Goal: Task Accomplishment & Management: Manage account settings

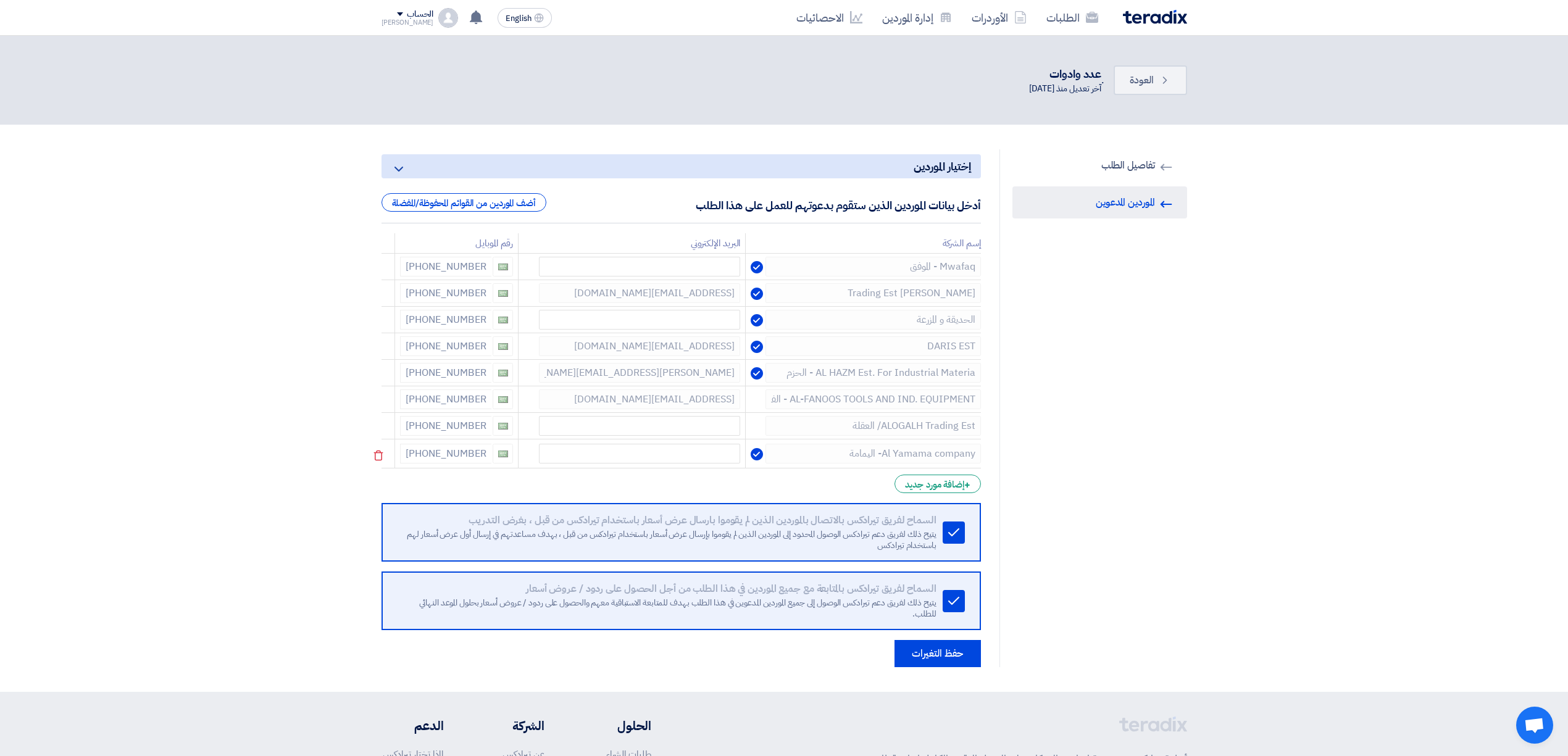
click at [976, 442] on tbody "Mwafaq - الموفق [PHONE_NUMBER] Tal Al Anwar Trading Est [EMAIL_ADDRESS][DOMAIN_…" at bounding box center [681, 361] width 599 height 215
drag, startPoint x: 408, startPoint y: 453, endPoint x: 478, endPoint y: 465, distance: 71.0
click at [478, 465] on td "[PHONE_NUMBER]" at bounding box center [456, 454] width 124 height 29
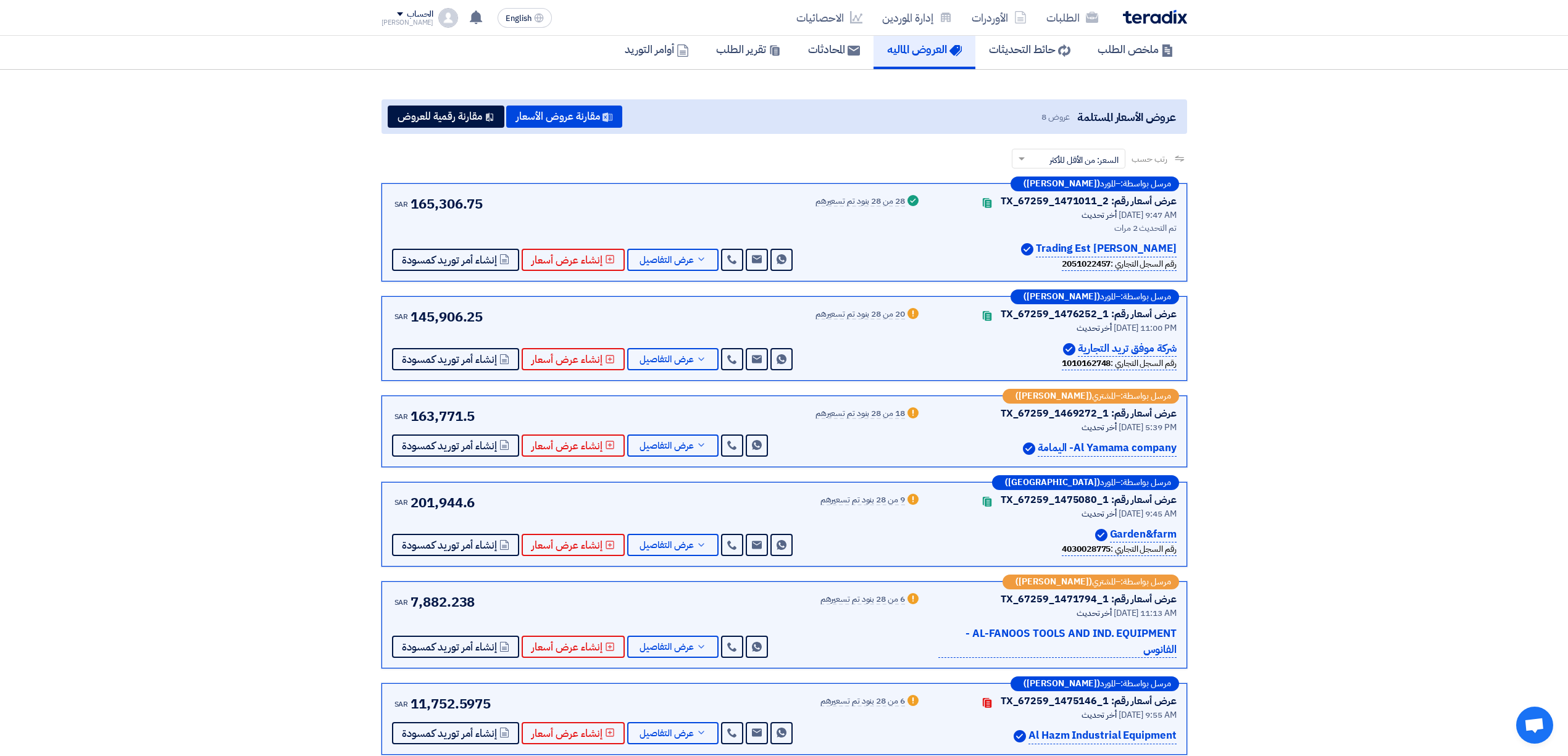
scroll to position [82, 0]
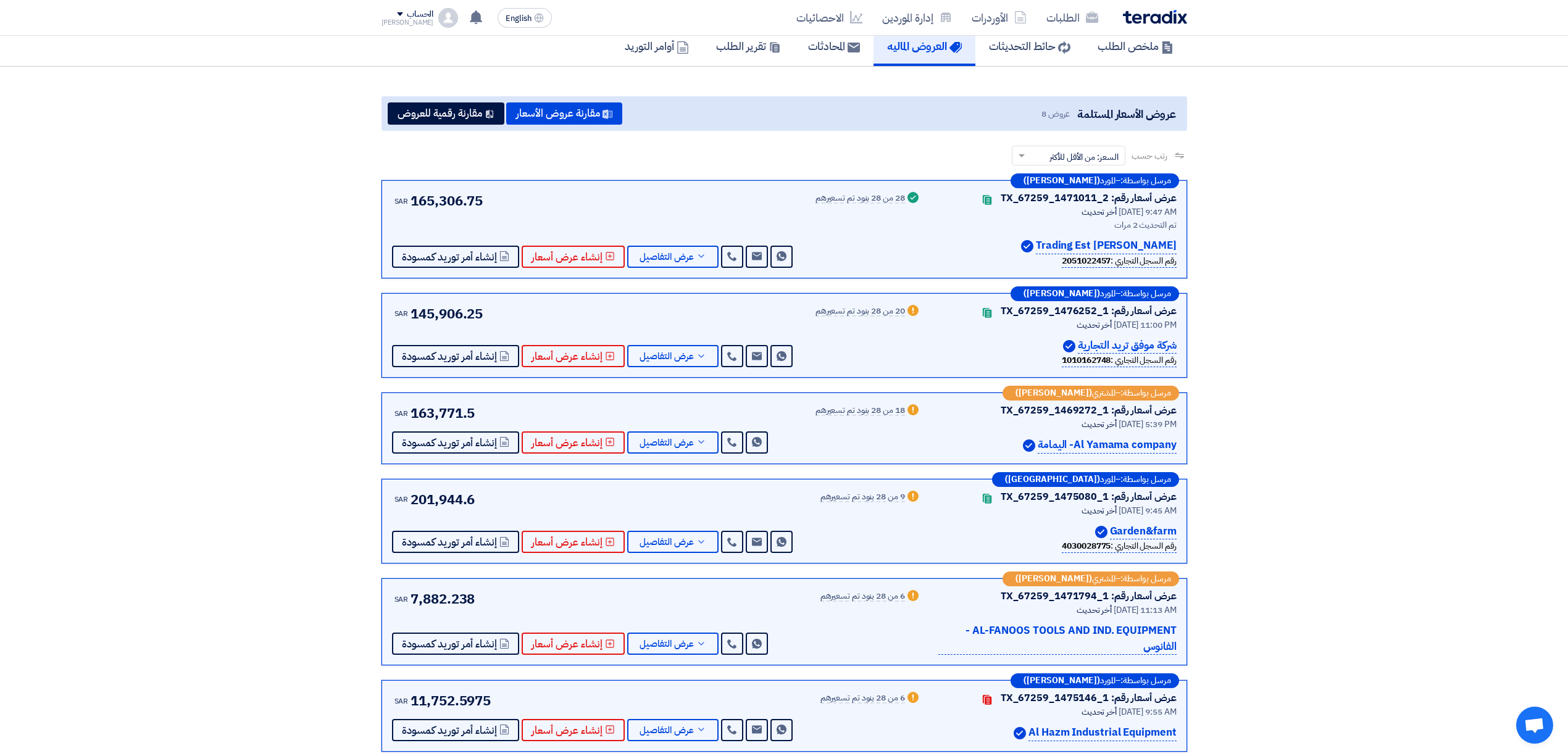
drag, startPoint x: 1110, startPoint y: 534, endPoint x: 1189, endPoint y: 531, distance: 79.1
click at [1189, 531] on div "مرسل بواسطة: – المورد ([PERSON_NAME]) عرض أسعار رقم: TX_67259_1471011_2 Contact…" at bounding box center [784, 527] width 824 height 693
copy p "Garden&farm"
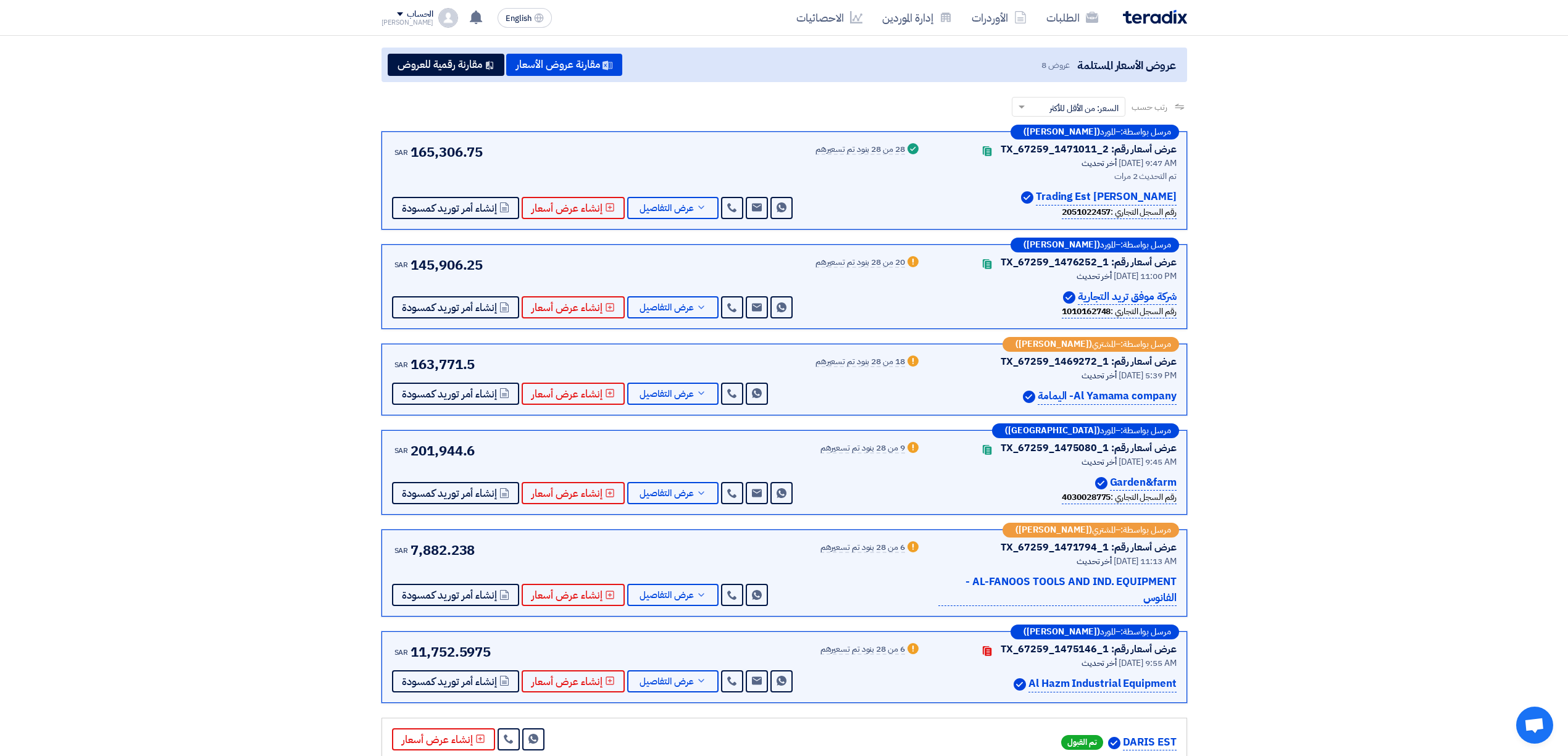
scroll to position [164, 0]
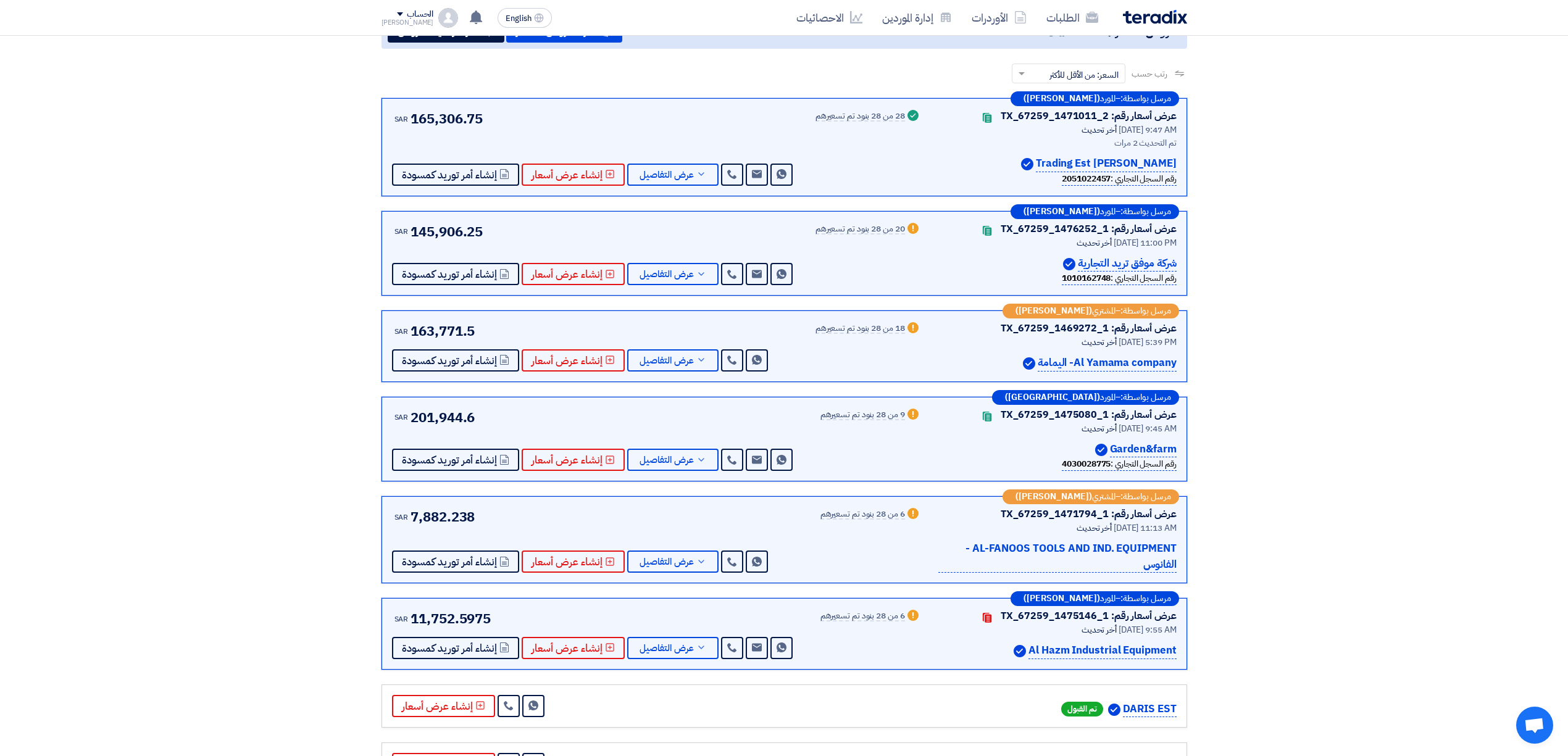
drag, startPoint x: 1075, startPoint y: 266, endPoint x: 1181, endPoint y: 253, distance: 106.8
click at [1181, 253] on div "مرسل بواسطة: – المورد ([PERSON_NAME]) عرض أسعار رقم: TX_67259_1476252_1 Contact…" at bounding box center [784, 254] width 806 height 85
copy p "شركة موفق تريد التجارية"
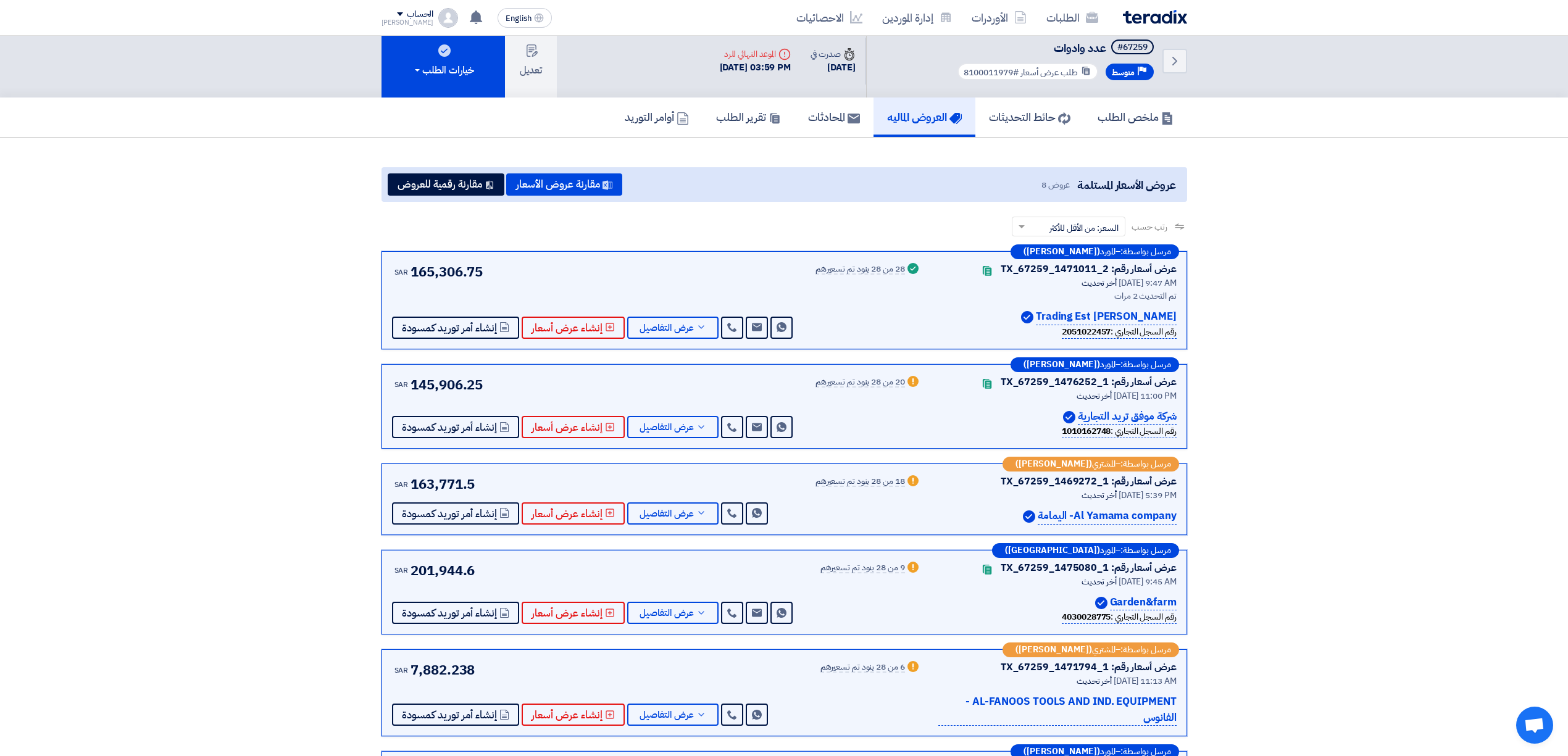
scroll to position [0, 0]
